Goal: Task Accomplishment & Management: Use online tool/utility

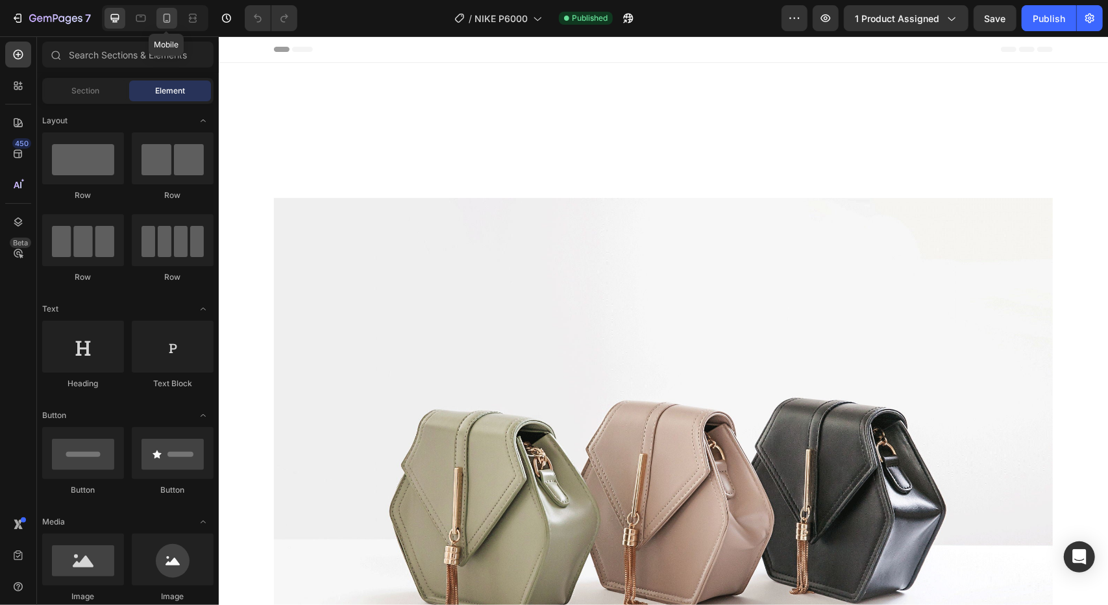
click at [168, 19] on icon at bounding box center [166, 18] width 13 height 13
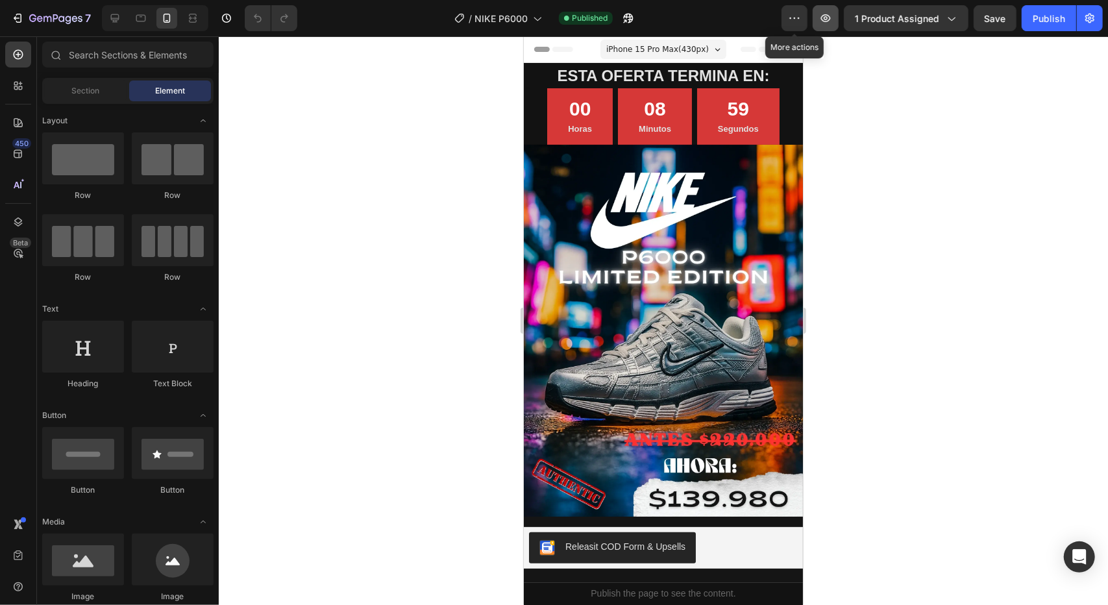
click at [828, 20] on icon "button" at bounding box center [825, 18] width 13 height 13
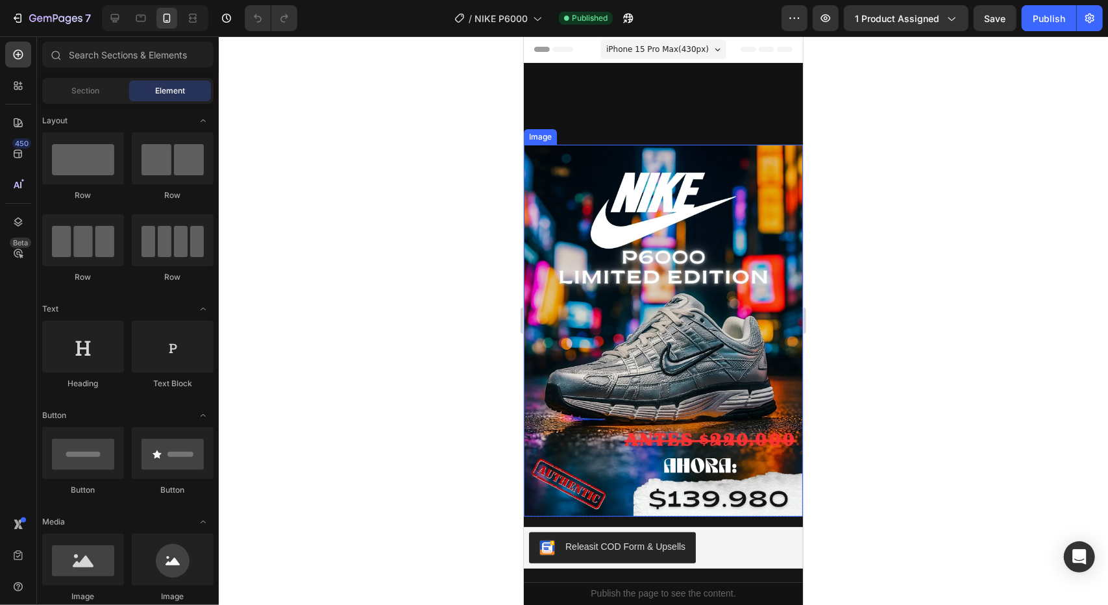
scroll to position [237, 0]
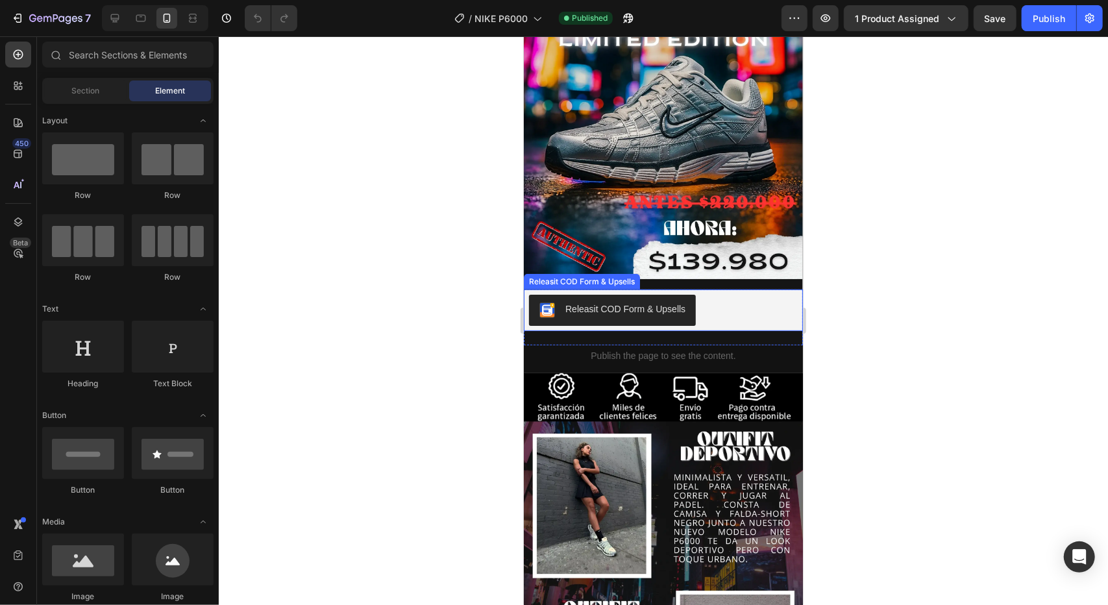
click at [697, 295] on div "Releasit COD Form & Upsells" at bounding box center [662, 309] width 269 height 31
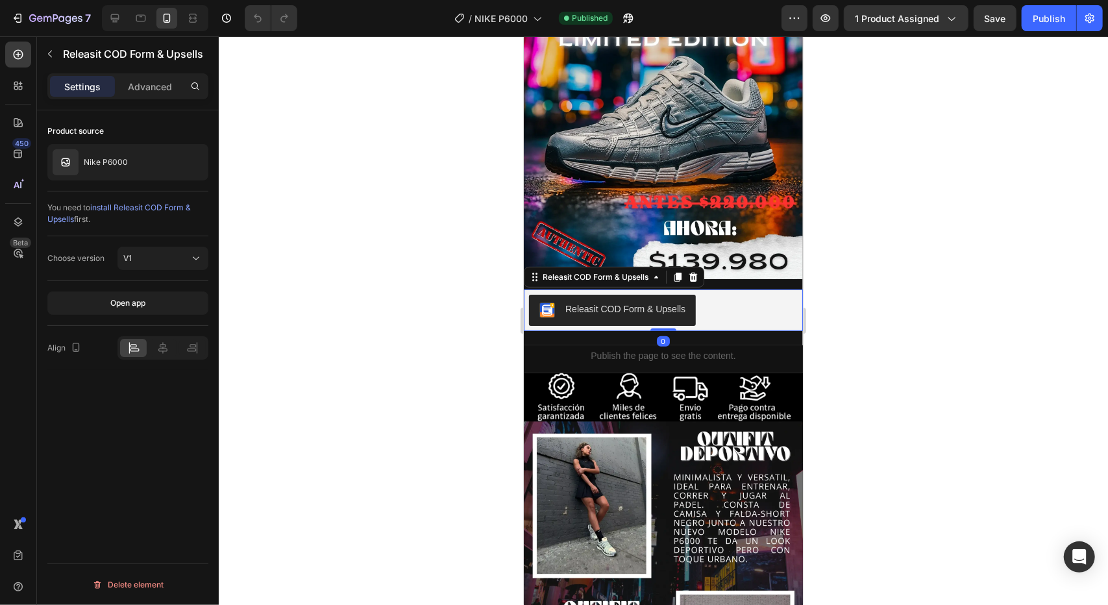
click at [690, 272] on icon at bounding box center [692, 276] width 8 height 9
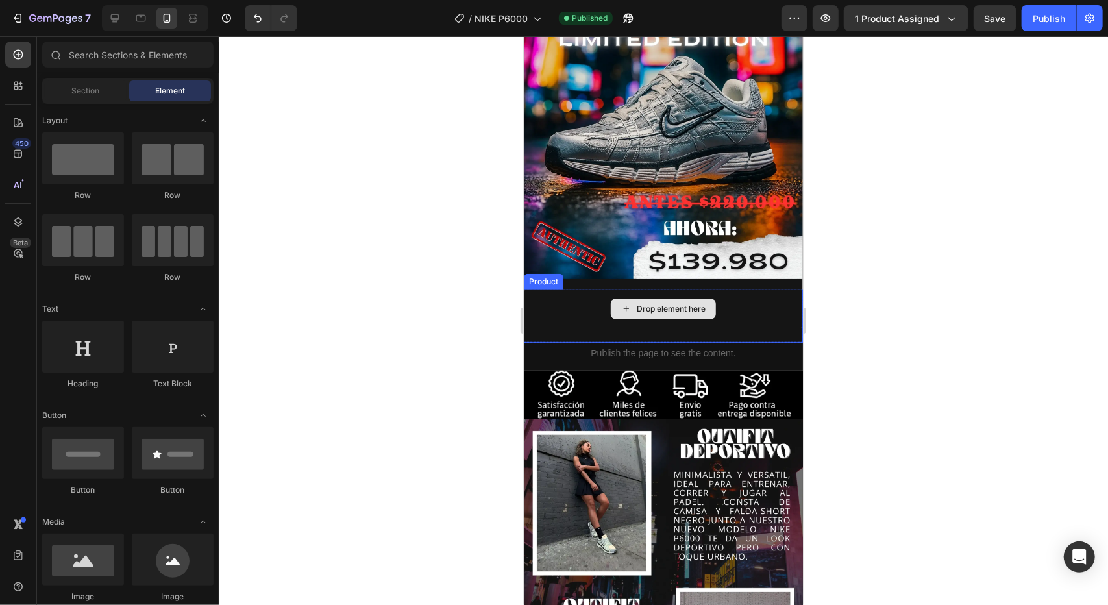
click at [587, 302] on div "Drop element here" at bounding box center [662, 308] width 279 height 39
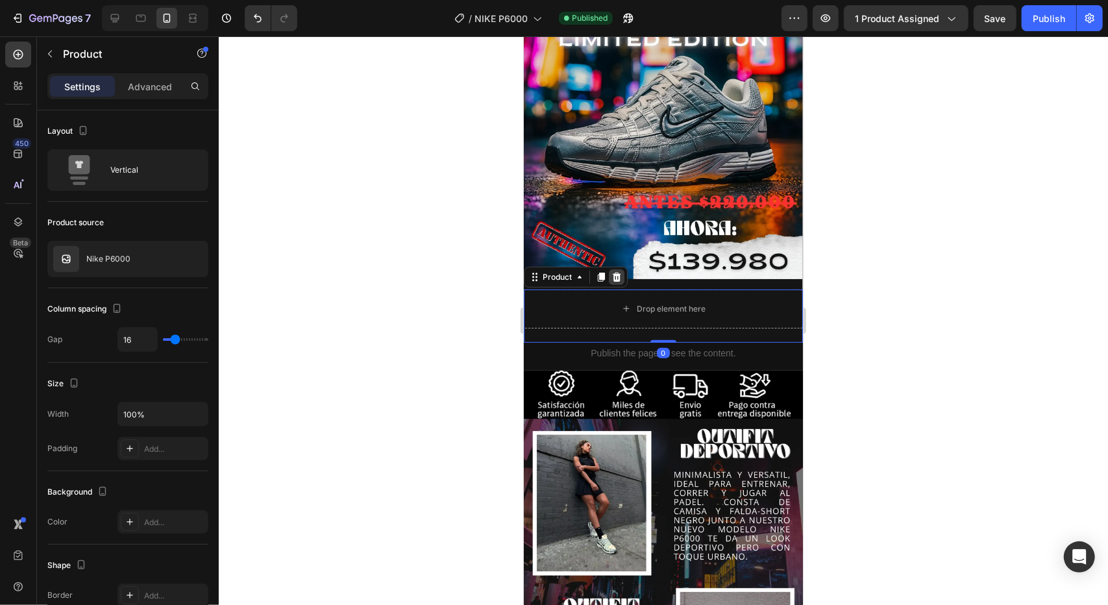
click at [613, 272] on icon at bounding box center [616, 276] width 8 height 9
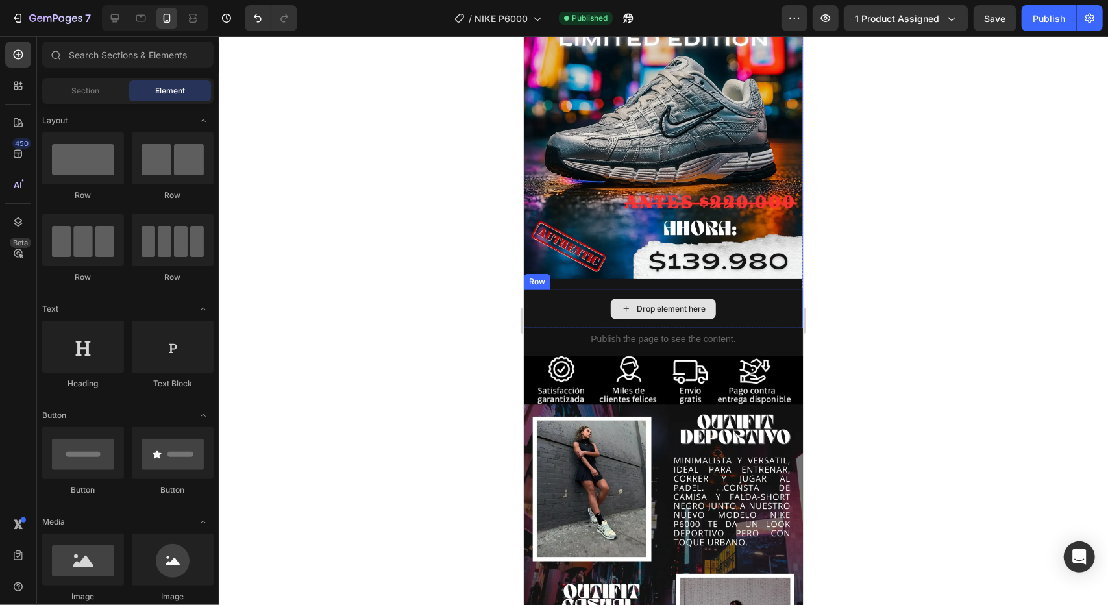
click at [747, 289] on div "Drop element here" at bounding box center [662, 308] width 279 height 39
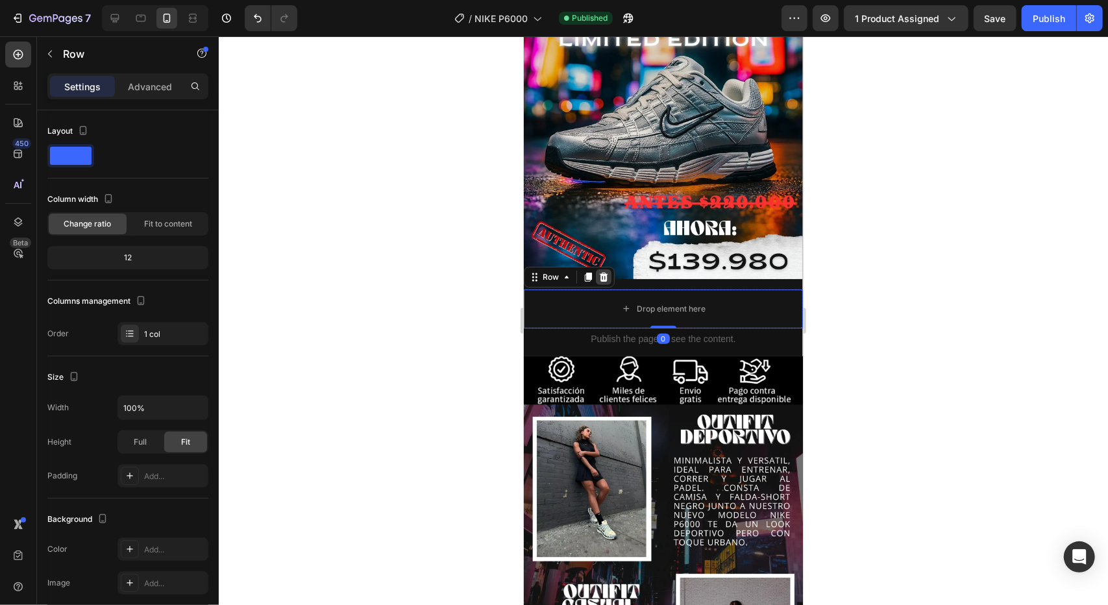
click at [603, 272] on icon at bounding box center [603, 276] width 8 height 9
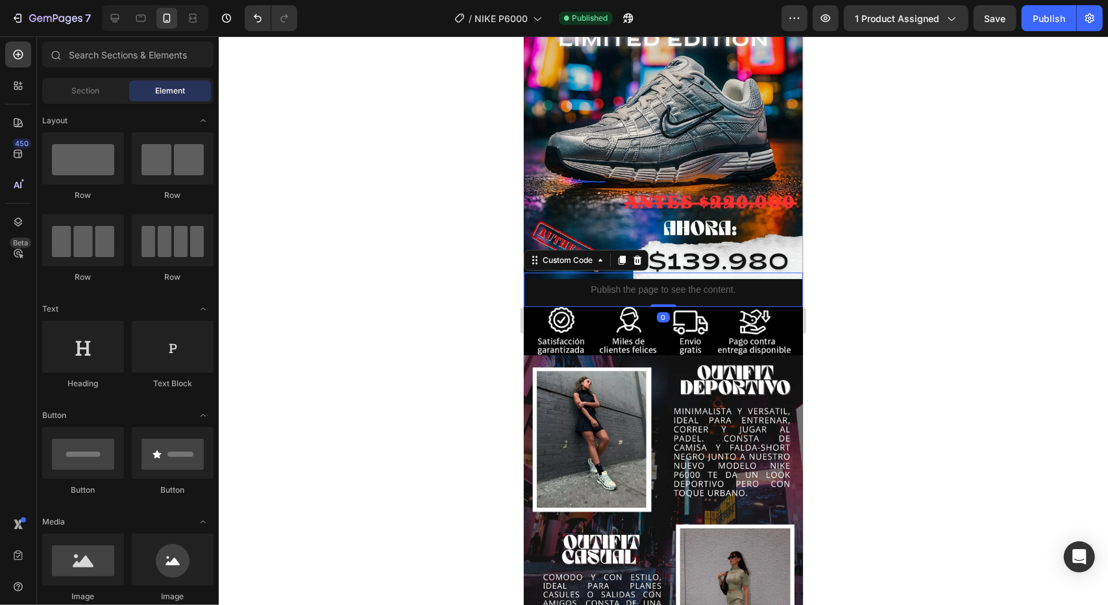
click at [760, 282] on p "Publish the page to see the content." at bounding box center [662, 289] width 279 height 14
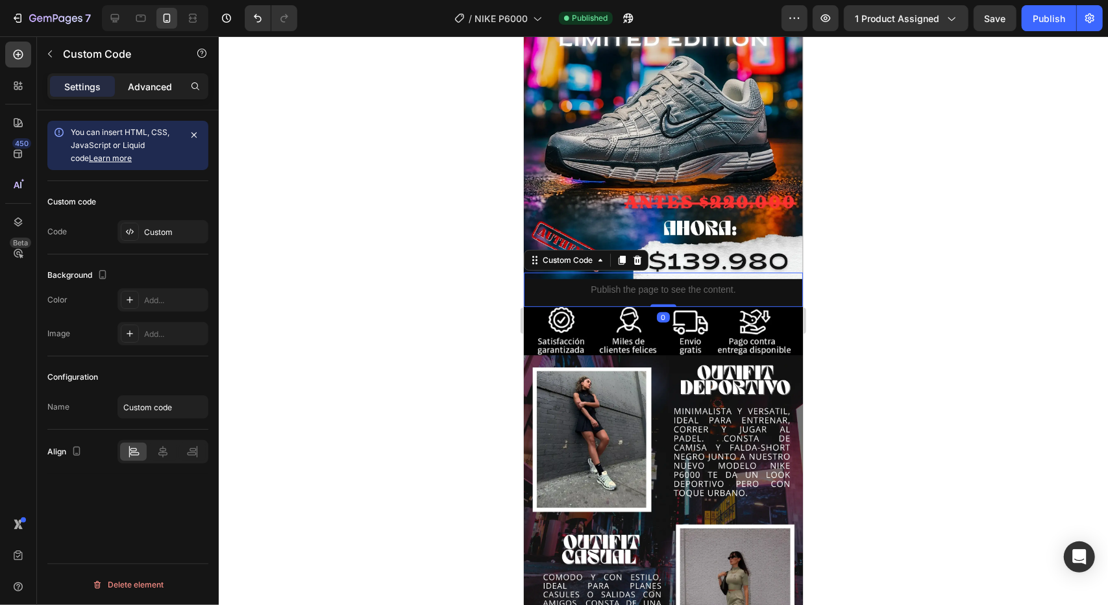
click at [165, 82] on p "Advanced" at bounding box center [150, 87] width 44 height 14
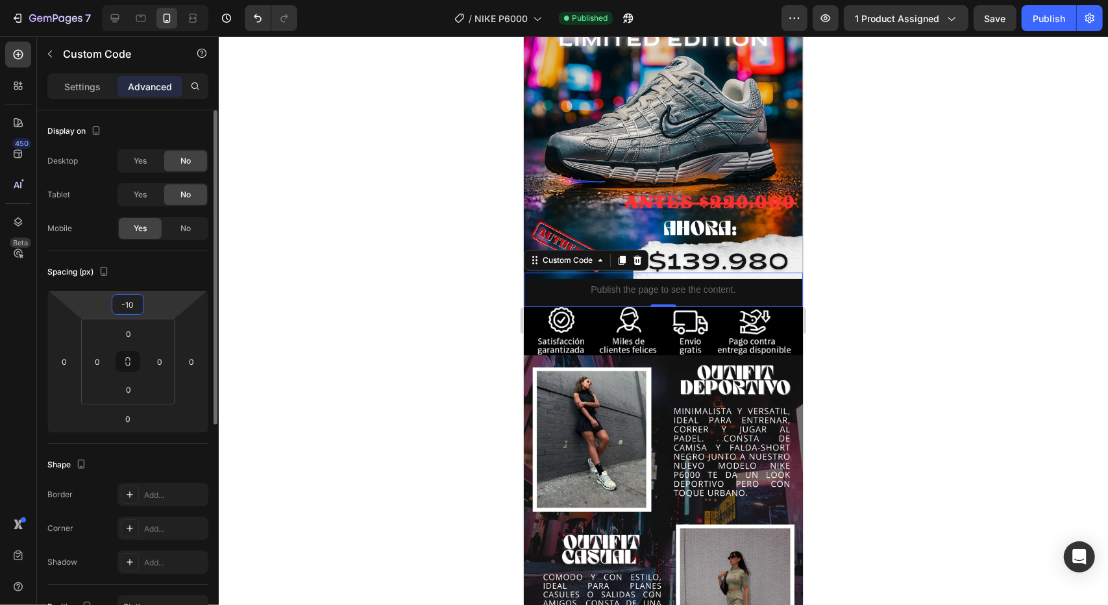
click at [135, 302] on input "-10" at bounding box center [128, 304] width 26 height 19
type input "0"
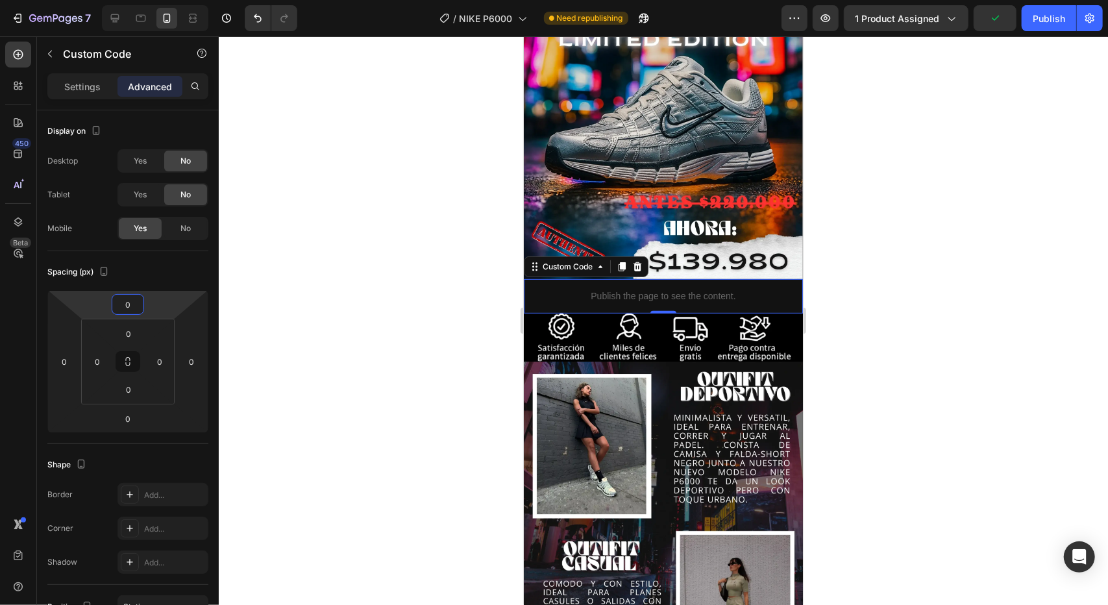
click at [314, 268] on div at bounding box center [663, 320] width 889 height 568
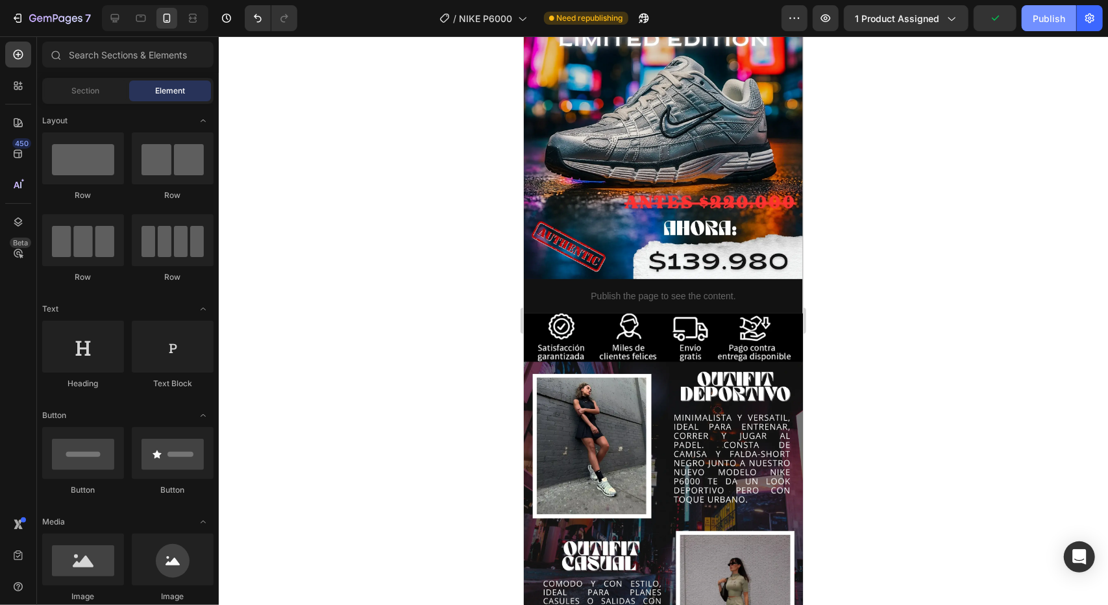
click at [1042, 15] on div "Publish" at bounding box center [1048, 19] width 32 height 14
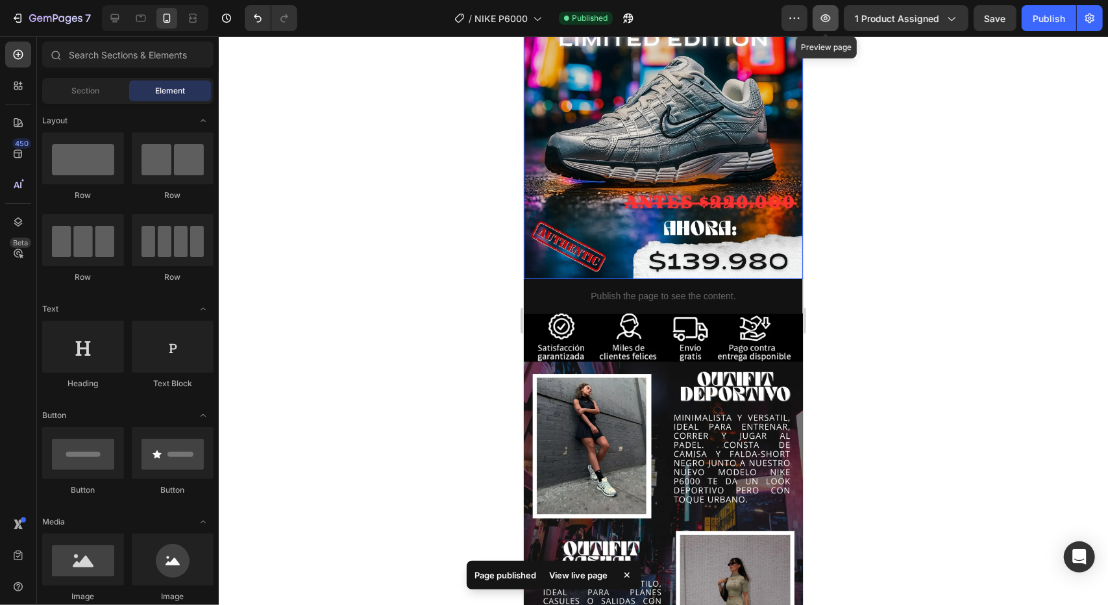
click at [823, 20] on icon "button" at bounding box center [825, 18] width 13 height 13
